Goal: Task Accomplishment & Management: Complete application form

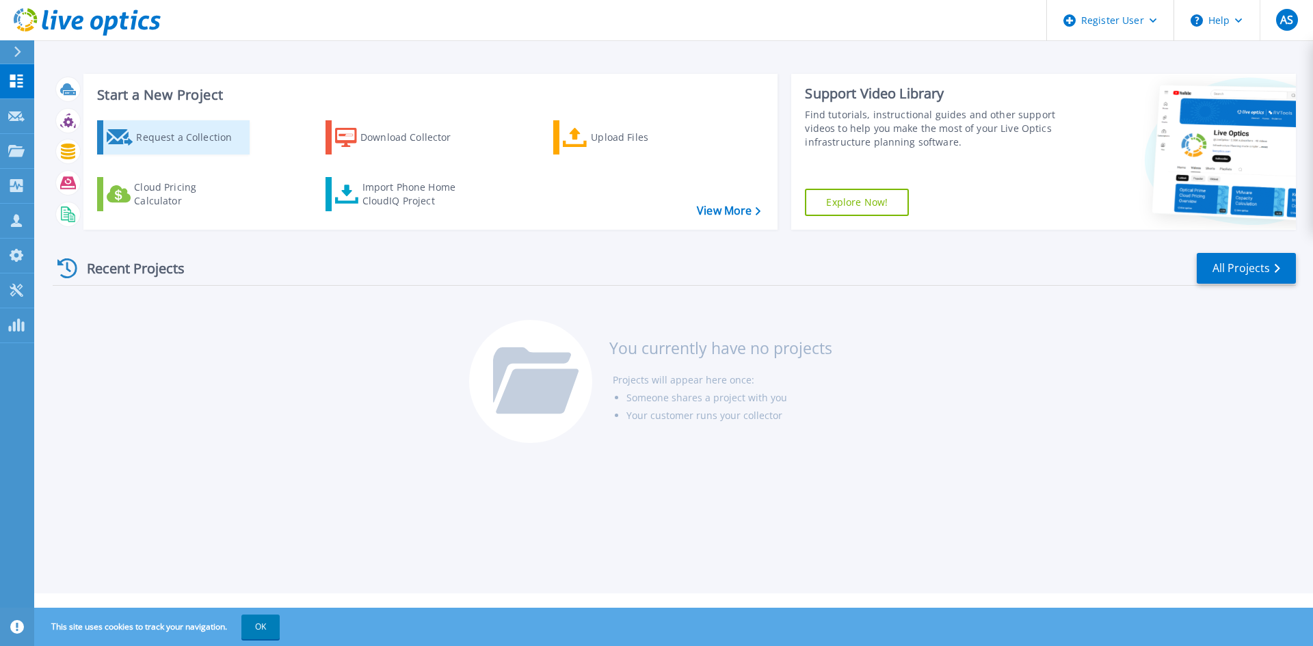
click at [193, 148] on div "Request a Collection" at bounding box center [190, 137] width 109 height 27
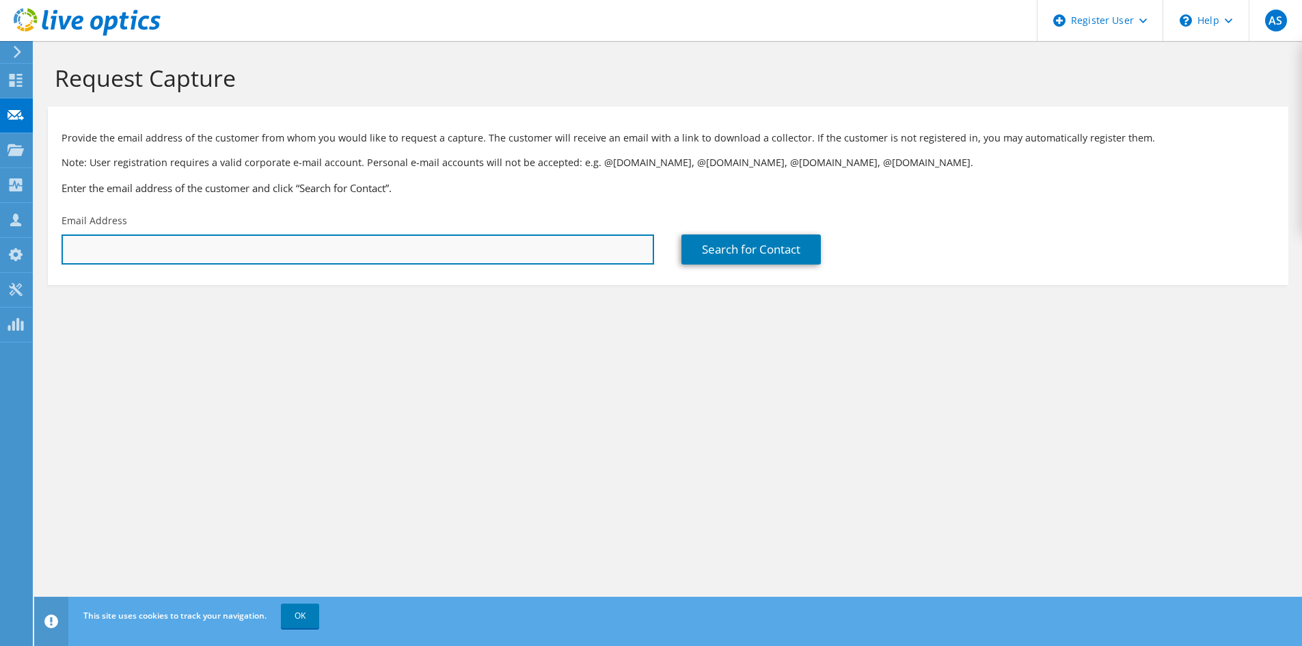
click at [360, 256] on input "text" at bounding box center [358, 250] width 593 height 30
paste input "Ataul Kashif <ataul.kashif@techlogicservices.co.uk>"
click at [137, 246] on input "Ataul Kashif <ataul.kashif@techlogicservices.co.uk>" at bounding box center [358, 250] width 593 height 30
drag, startPoint x: 136, startPoint y: 247, endPoint x: 113, endPoint y: 239, distance: 24.2
click at [113, 239] on input "Ataul Kashif <ataul.kashif@techlogicservices.co.uk>" at bounding box center [358, 250] width 593 height 30
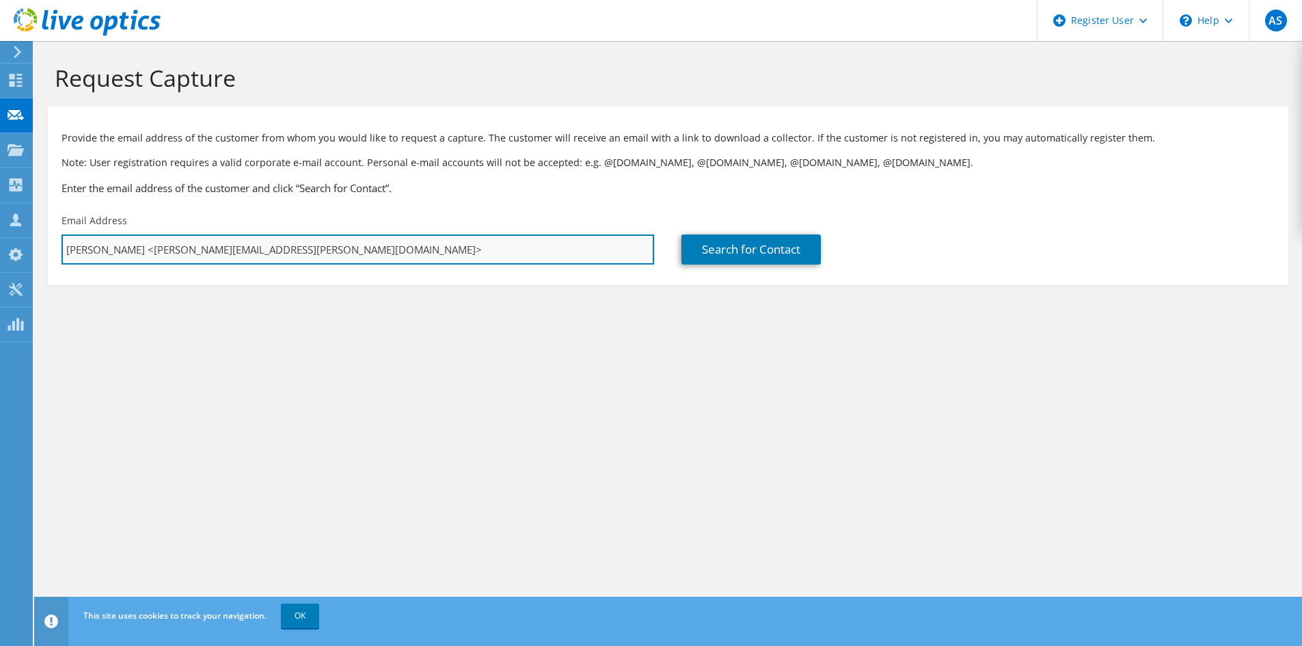
click at [133, 246] on input "Ataul Kashif <ataul.kashif@techlogicservices.co.uk>" at bounding box center [358, 250] width 593 height 30
click at [304, 239] on input "ataul.kashif@techlogicservices.co.uk>" at bounding box center [358, 250] width 593 height 30
type input "ataul.kashif@techlogicservices.co.uk"
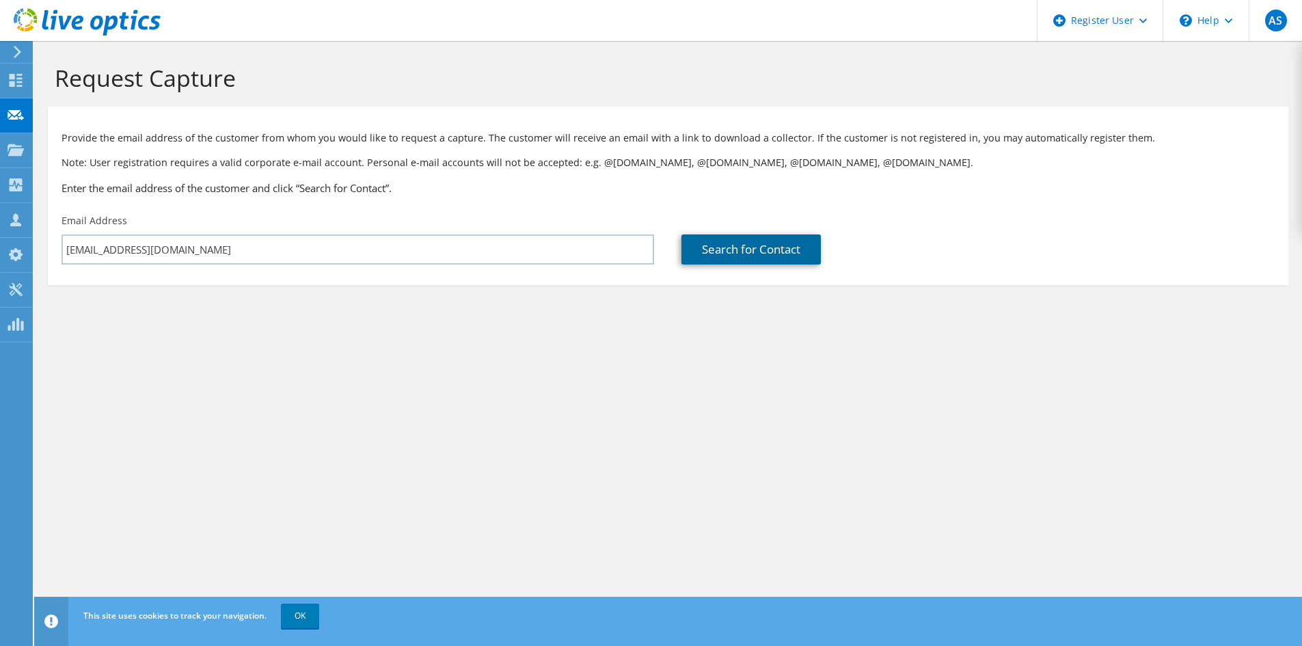
click at [743, 246] on link "Search for Contact" at bounding box center [751, 250] width 139 height 30
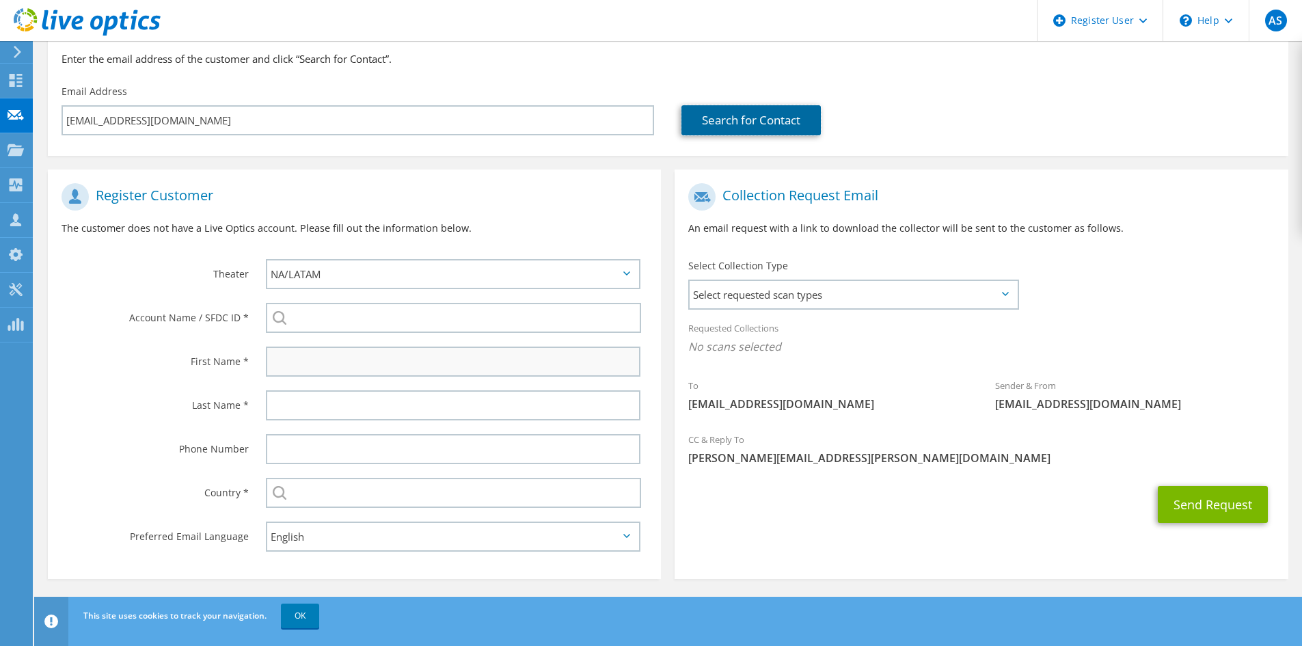
scroll to position [131, 0]
click at [421, 289] on div "APJ EMEA NA/LATAM" at bounding box center [456, 273] width 409 height 44
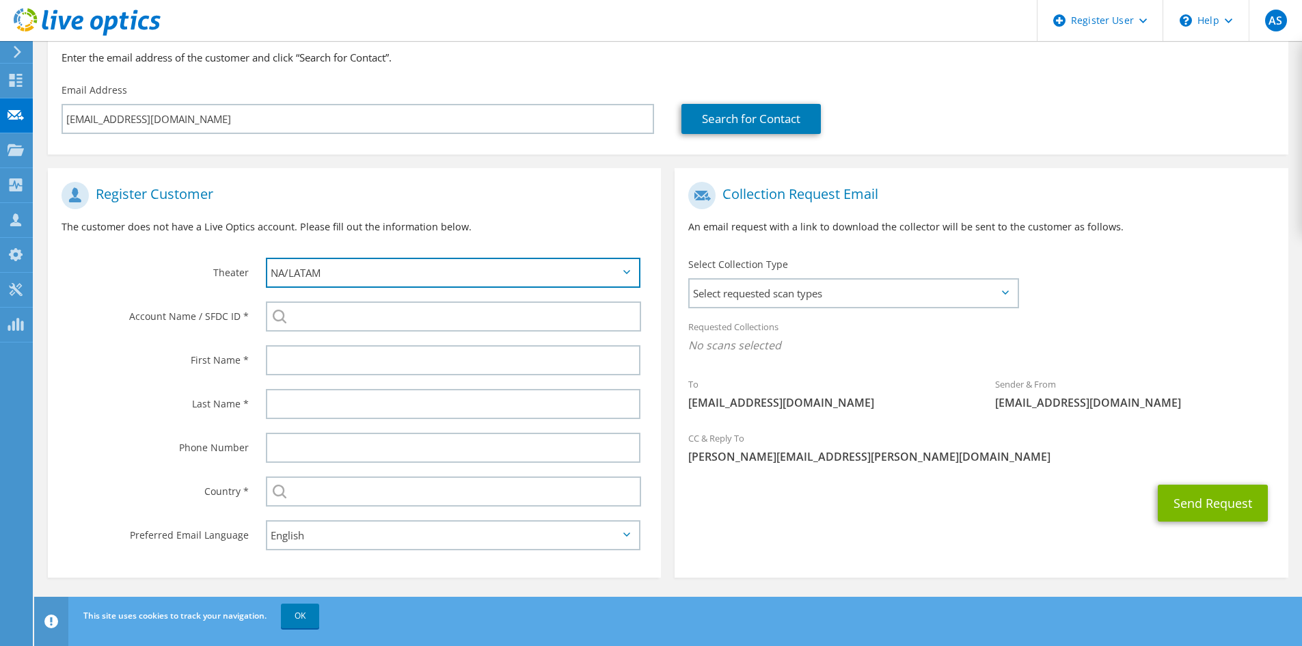
click at [423, 276] on select "APJ EMEA NA/LATAM" at bounding box center [453, 273] width 375 height 30
select select "2"
click at [266, 258] on select "APJ EMEA NA/LATAM" at bounding box center [453, 273] width 375 height 30
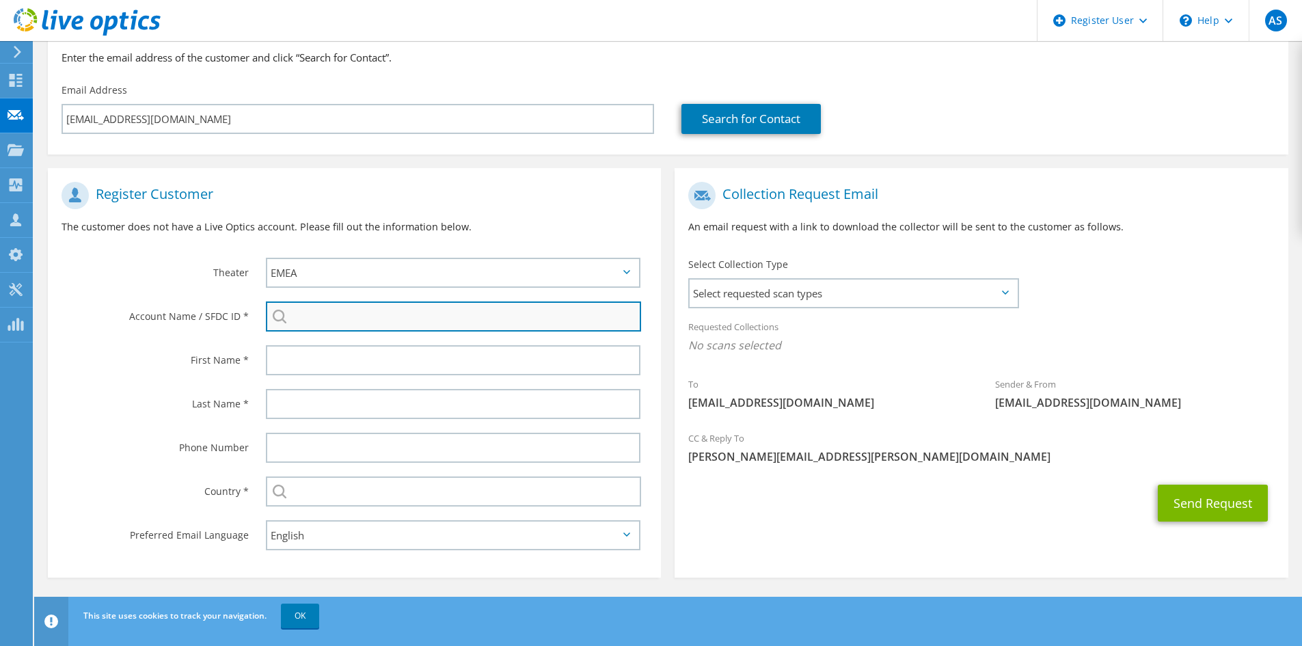
click at [360, 319] on input "search" at bounding box center [453, 317] width 375 height 30
click at [372, 321] on input "Techlogic" at bounding box center [453, 317] width 375 height 30
click at [599, 317] on input "Techlogic" at bounding box center [453, 317] width 375 height 30
click at [282, 314] on div "Techlogic Techlogic Europe Limited : 3386693192 Techlogic Gmbh : 3599221939 Tec…" at bounding box center [453, 317] width 375 height 30
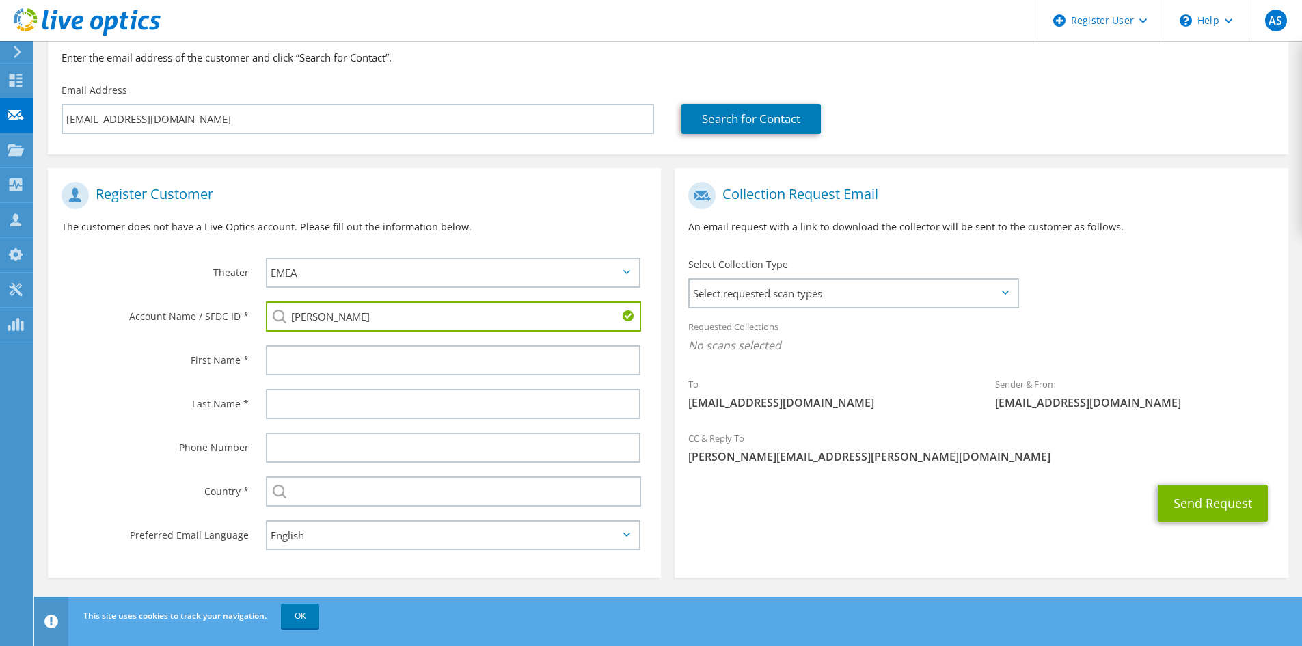
click at [366, 314] on input "Techlogic" at bounding box center [453, 317] width 375 height 30
drag, startPoint x: 366, startPoint y: 314, endPoint x: 0, endPoint y: 311, distance: 365.8
click at [0, 311] on div "AS Dell User Ayushi Shah Ayushi.Shah@dell.com Dell My Profile Log Out \n Help E…" at bounding box center [651, 257] width 1302 height 777
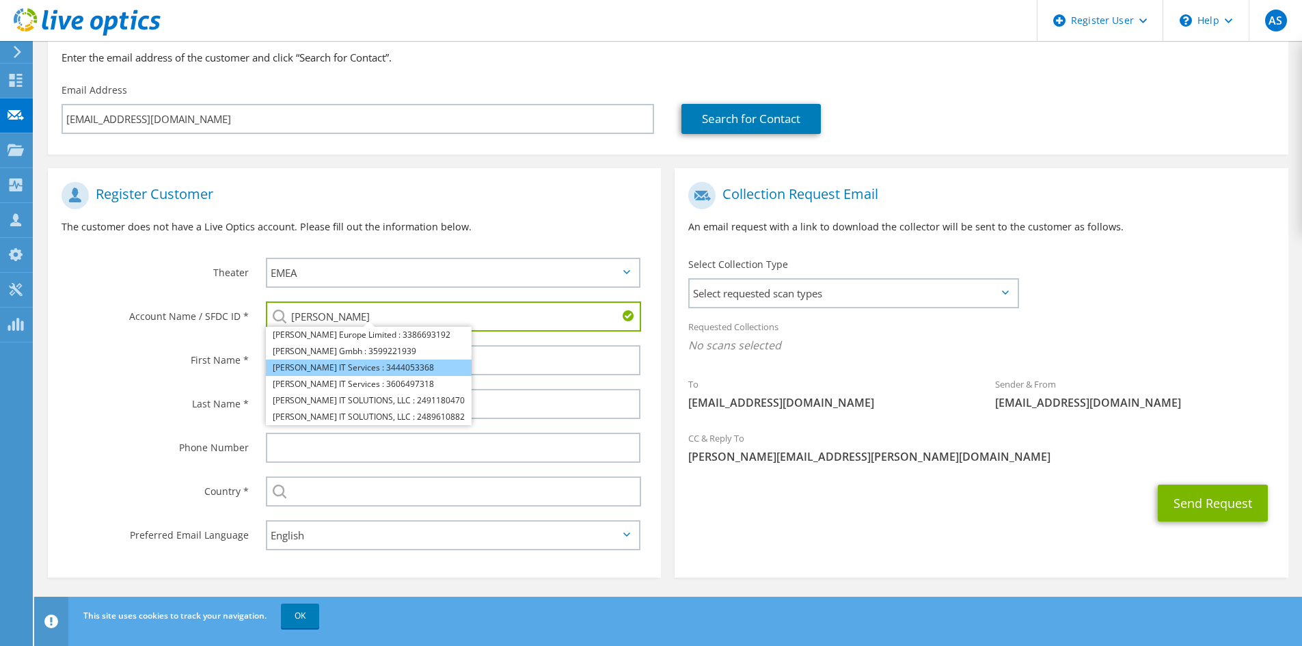
click at [394, 365] on li "Techlogic IT Services : 3444053368" at bounding box center [369, 368] width 206 height 16
type input "Techlogic IT Services : 3444053368"
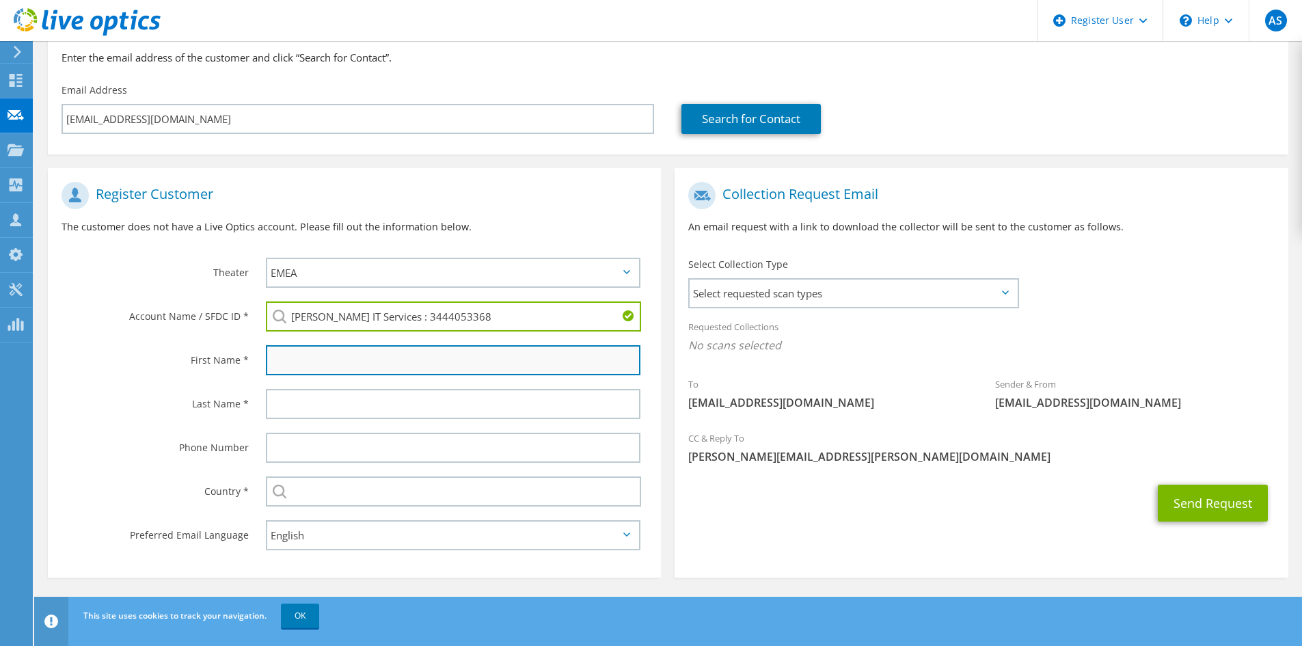
click at [404, 354] on input "text" at bounding box center [453, 360] width 375 height 30
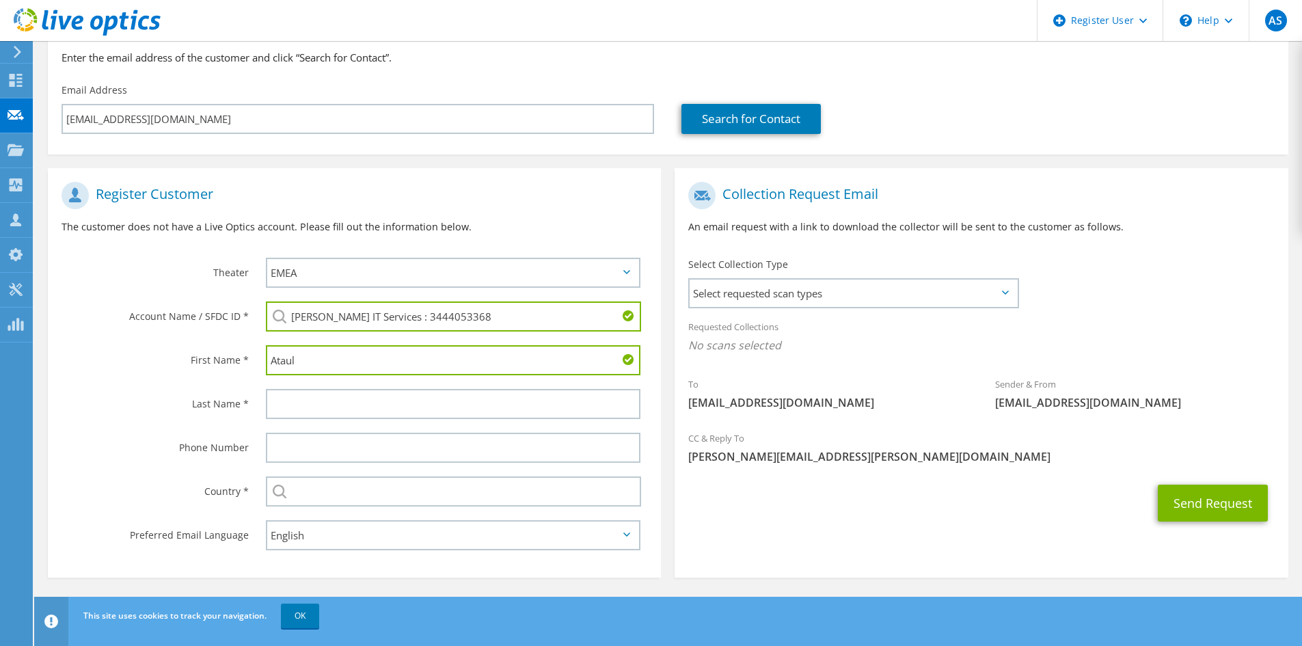
type input "Ataul"
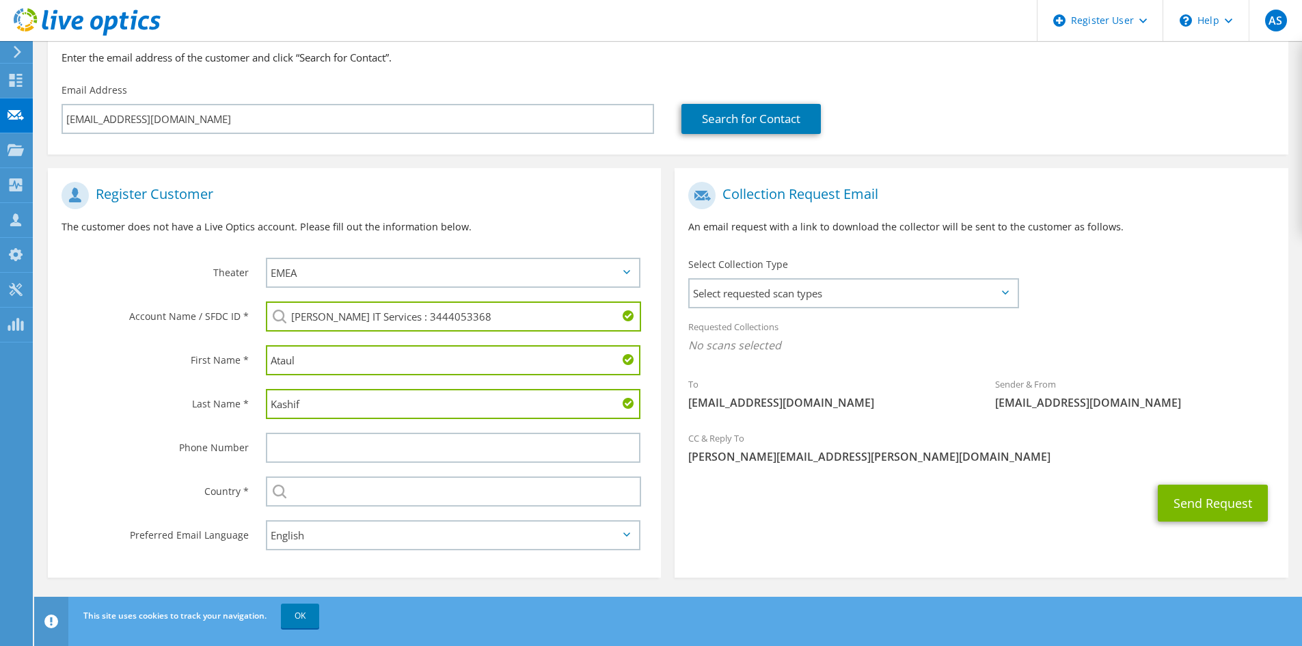
type input "Kashif"
click at [123, 501] on div "Country *" at bounding box center [150, 491] width 204 height 42
click at [1216, 478] on div "Send Request" at bounding box center [981, 503] width 613 height 51
click at [1214, 494] on button "Send Request" at bounding box center [1213, 503] width 110 height 37
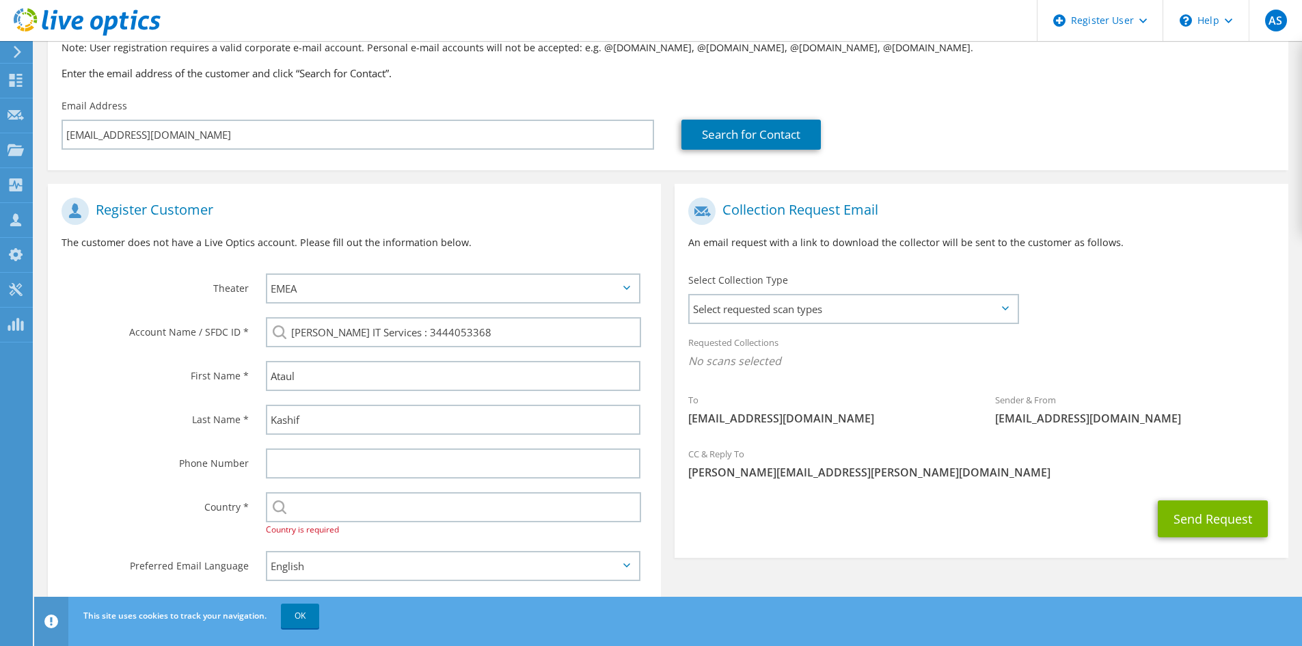
scroll to position [146, 0]
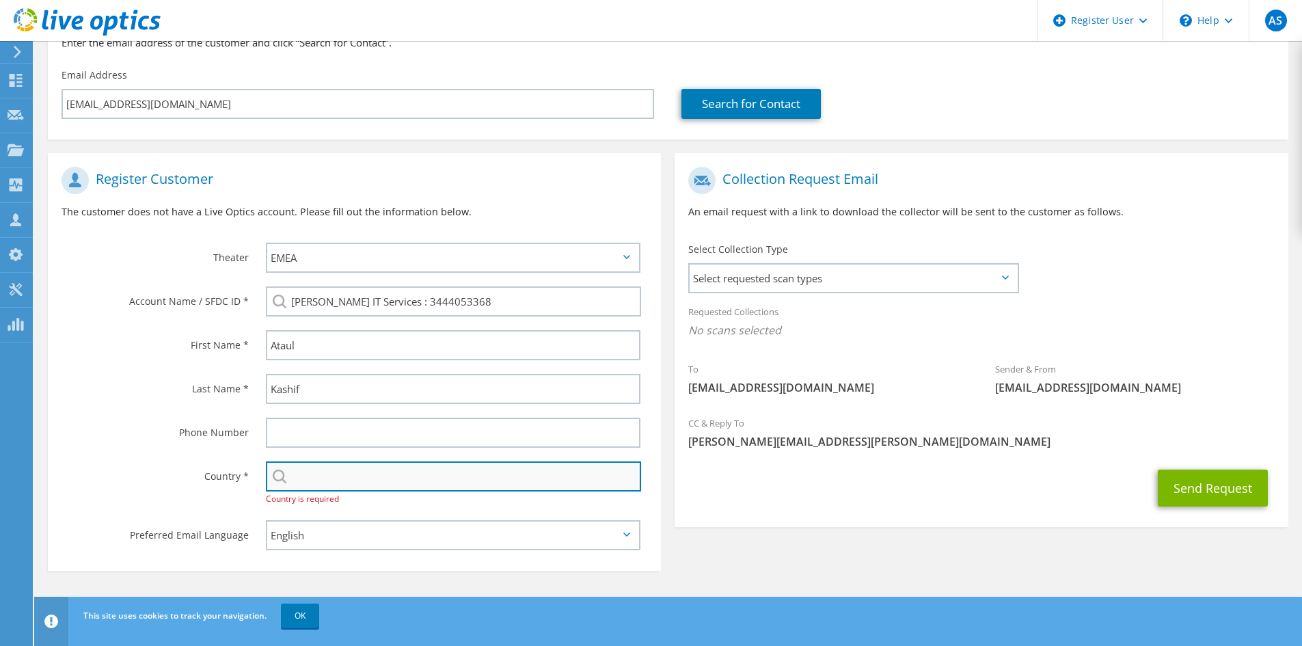
click at [338, 479] on input "text" at bounding box center [453, 476] width 375 height 30
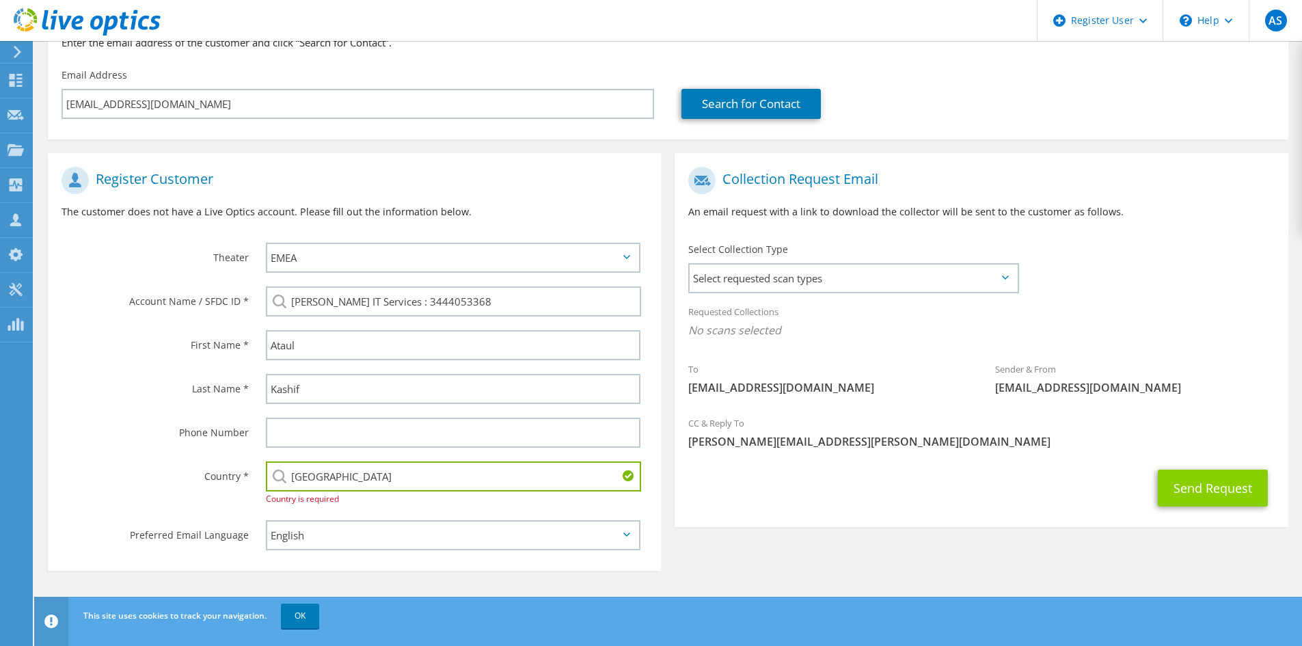
type input "[GEOGRAPHIC_DATA]"
click at [1173, 492] on button "Send Request" at bounding box center [1213, 488] width 110 height 37
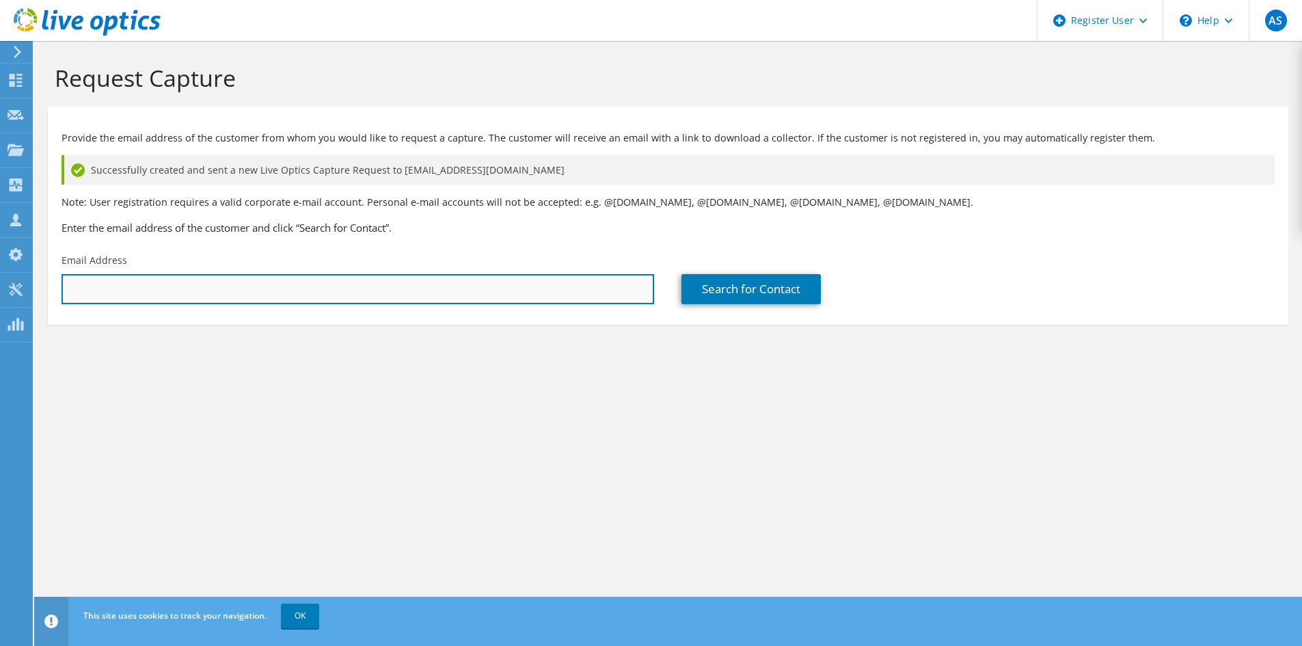
click at [213, 298] on input "text" at bounding box center [358, 289] width 593 height 30
paste input "office@hivecommunications.co.uk"
type input "office@hivecommunications.co.uk"
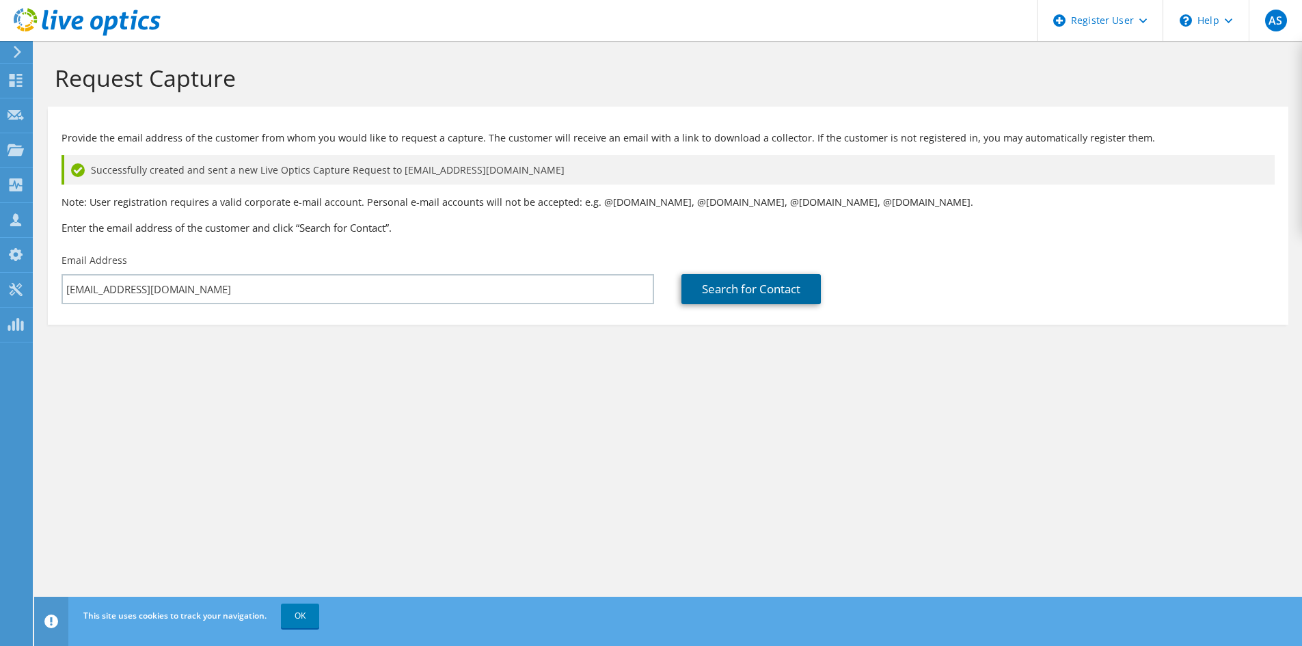
click at [764, 294] on link "Search for Contact" at bounding box center [751, 289] width 139 height 30
type input "HIVE COMMUNICATIONS LTD"
type input "Reece"
type input "Small"
type input "[GEOGRAPHIC_DATA]"
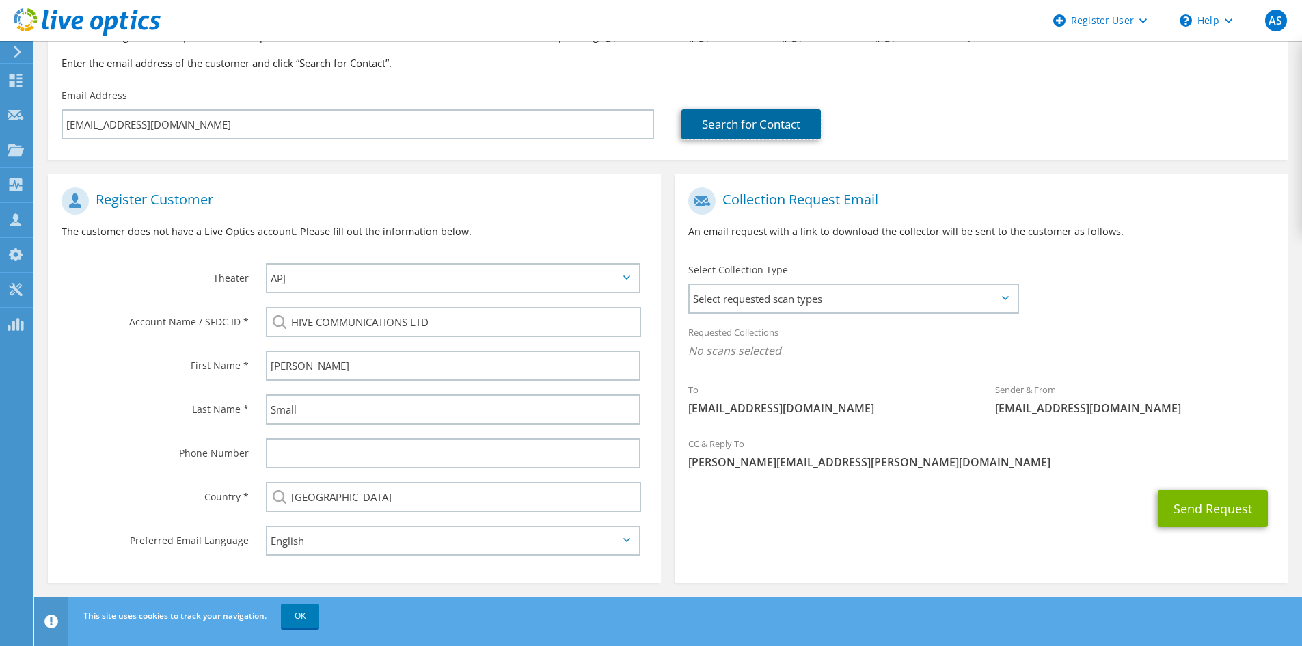
scroll to position [170, 0]
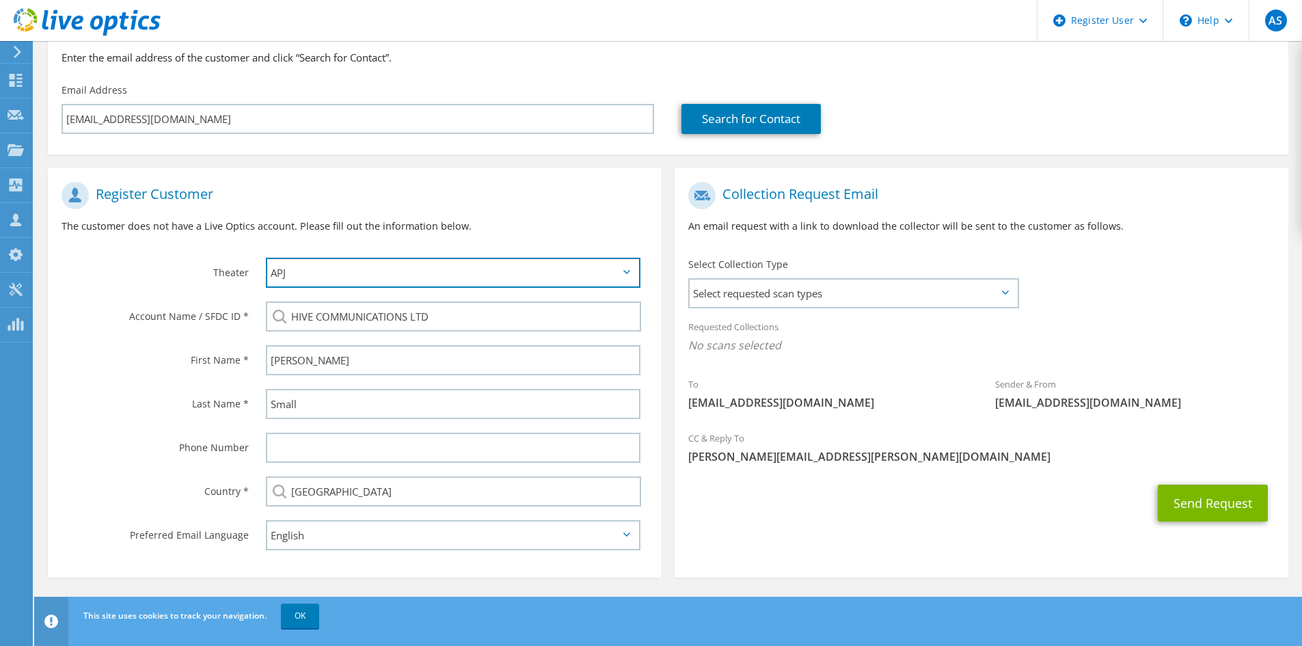
click at [415, 277] on select "APJ EMEA NA/LATAM" at bounding box center [453, 273] width 375 height 30
select select "2"
click at [266, 258] on select "APJ EMEA NA/LATAM" at bounding box center [453, 273] width 375 height 30
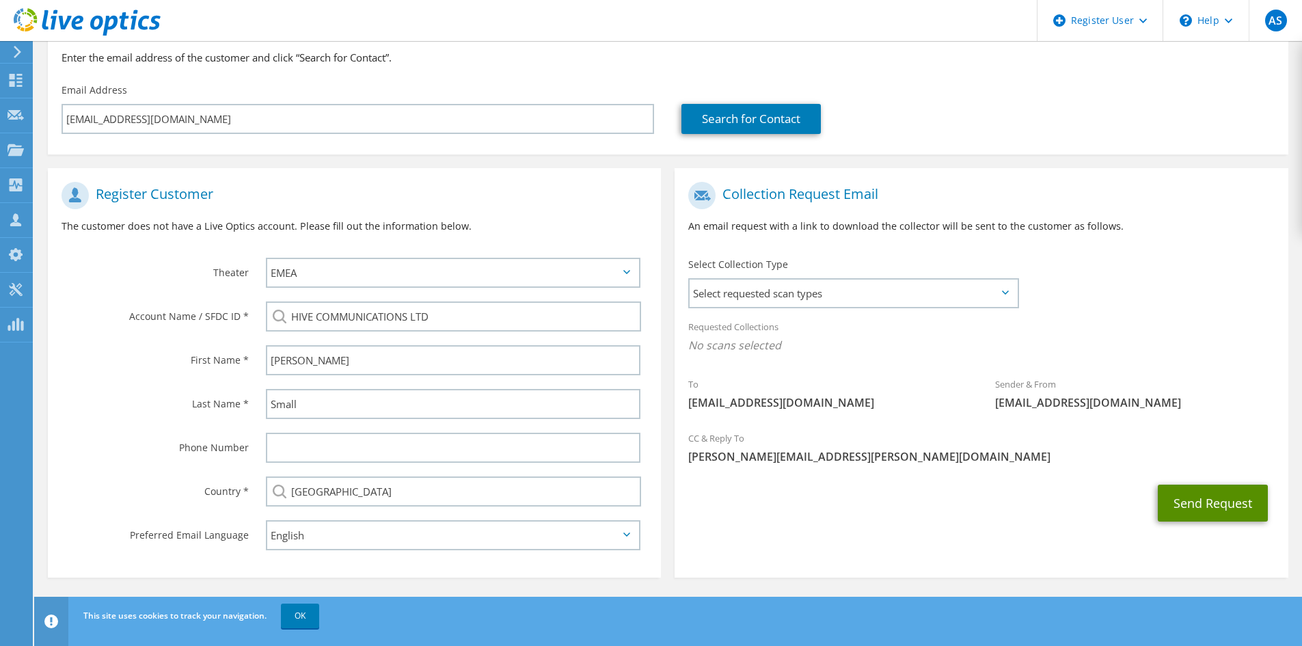
click at [1225, 511] on button "Send Request" at bounding box center [1213, 503] width 110 height 37
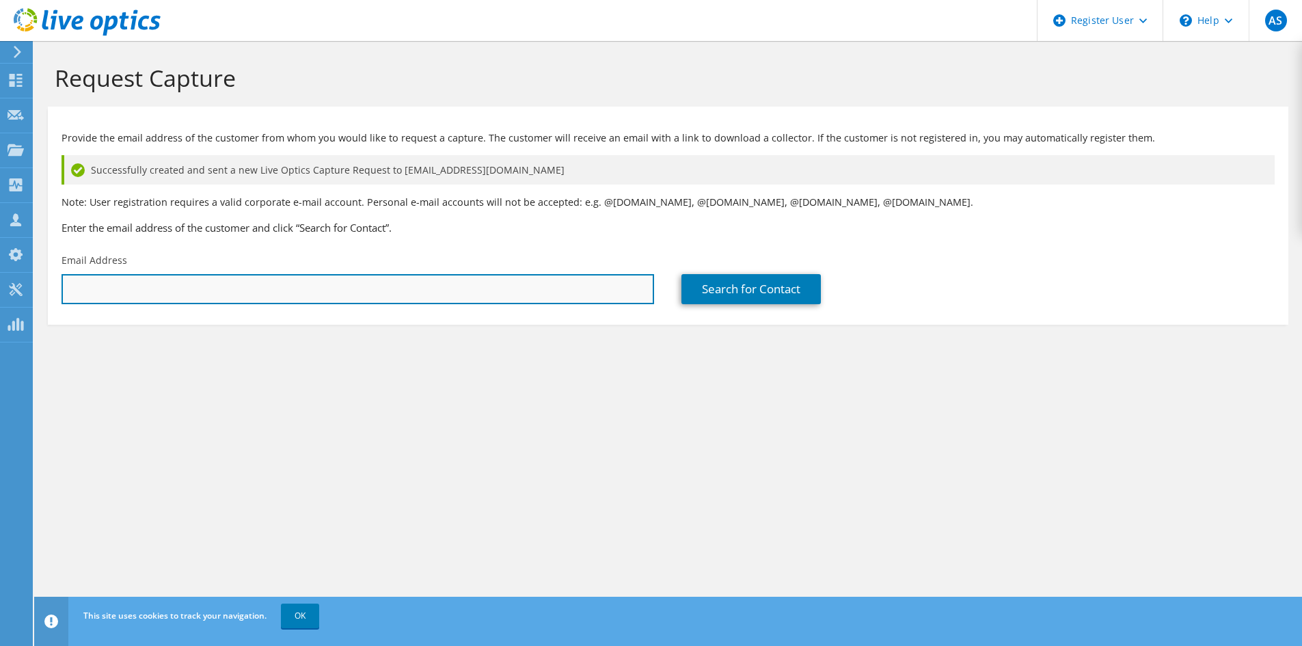
click at [312, 292] on input "text" at bounding box center [358, 289] width 593 height 30
paste input "[PERSON_NAME][EMAIL_ADDRESS][DOMAIN_NAME]"
type input "[PERSON_NAME][EMAIL_ADDRESS][DOMAIN_NAME]"
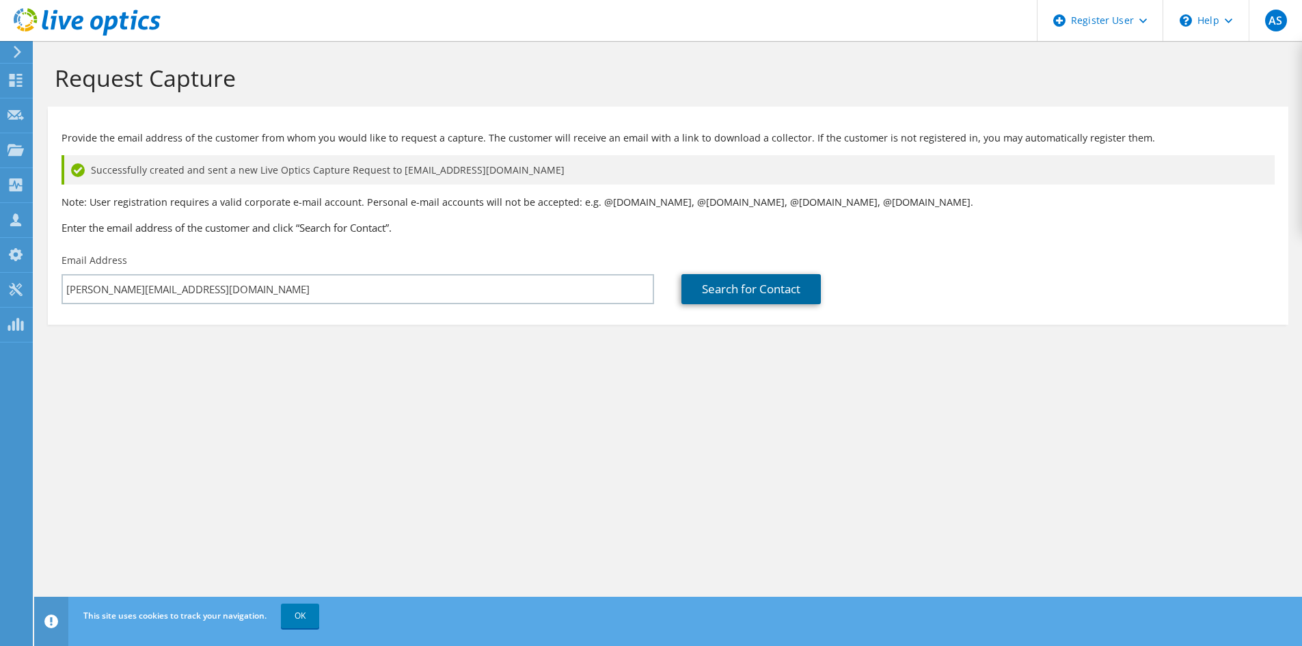
click at [737, 284] on link "Search for Contact" at bounding box center [751, 289] width 139 height 30
type input "Dyfi Valley Web Service"
type input "[PERSON_NAME]"
type input "[GEOGRAPHIC_DATA]"
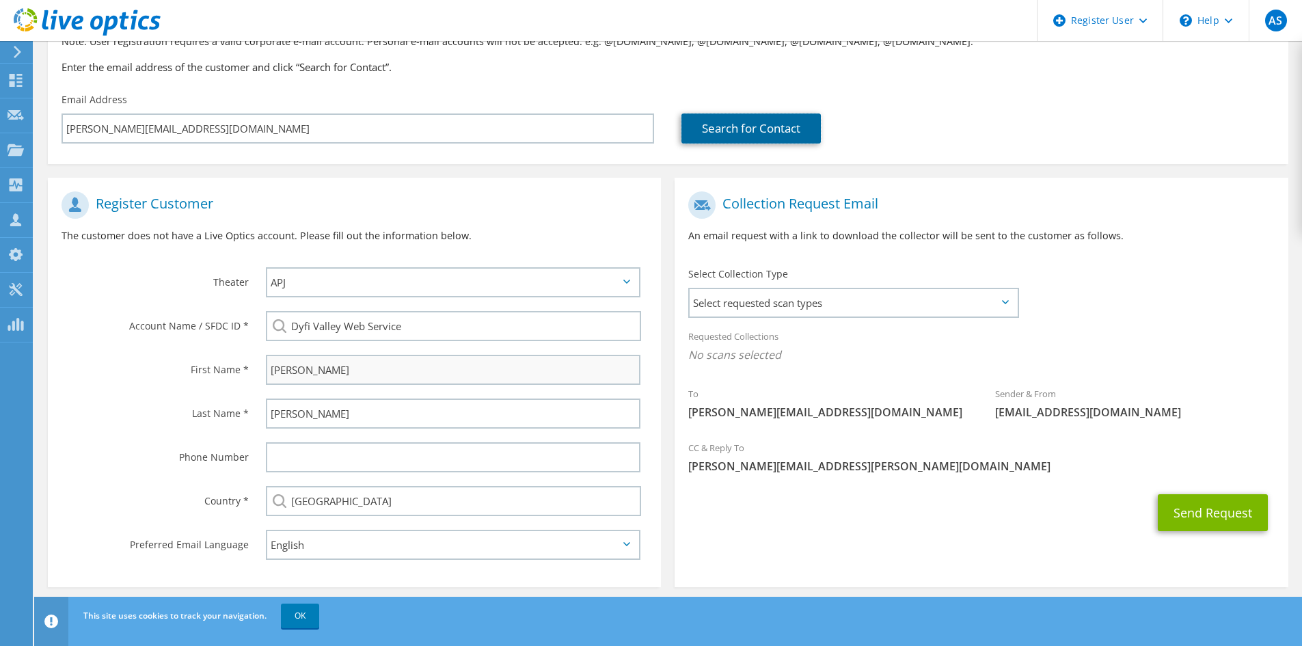
scroll to position [170, 0]
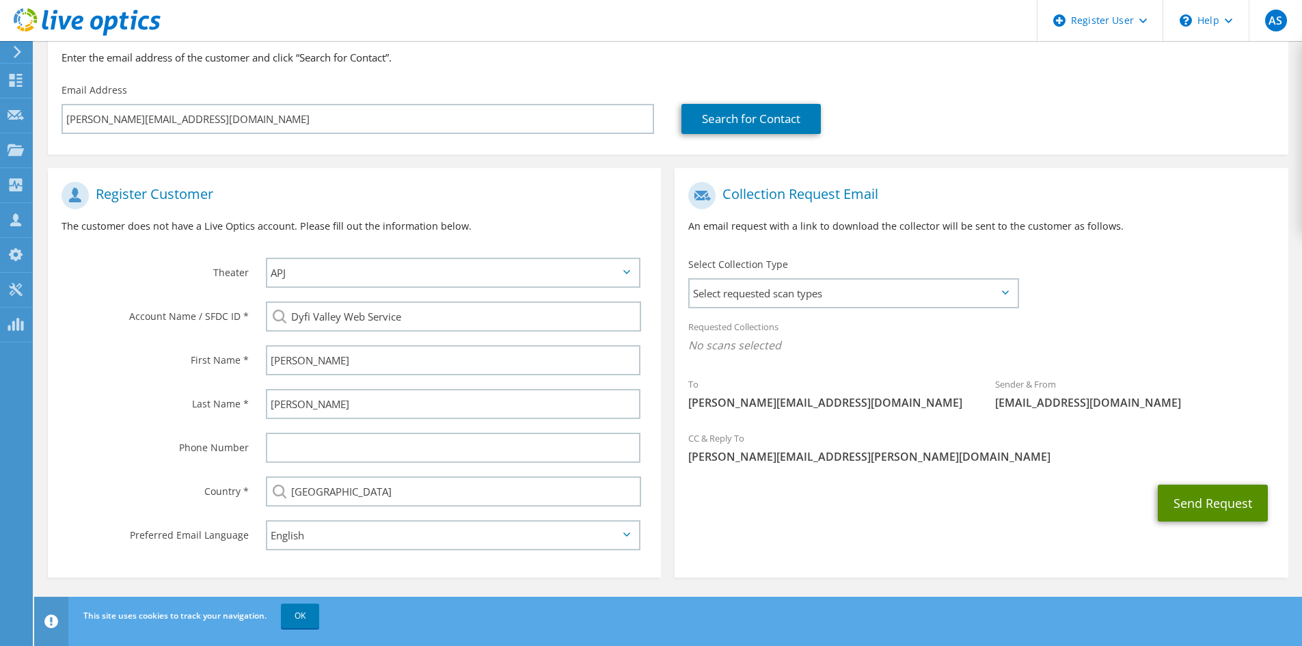
click at [1221, 503] on button "Send Request" at bounding box center [1213, 503] width 110 height 37
